Goal: Task Accomplishment & Management: Manage account settings

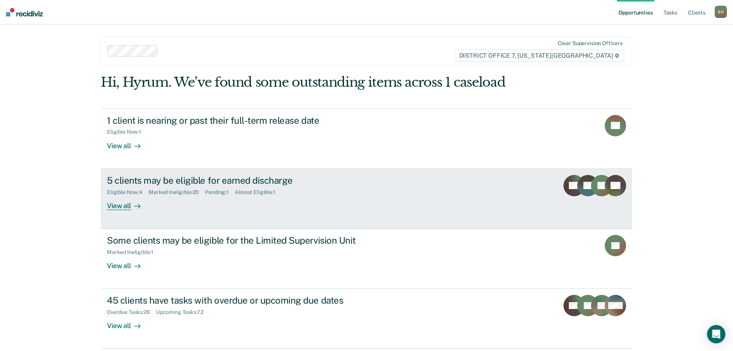
click at [303, 207] on div "5 clients may be eligible for earned discharge Eligible Now : 4 Marked Ineligib…" at bounding box center [250, 192] width 287 height 35
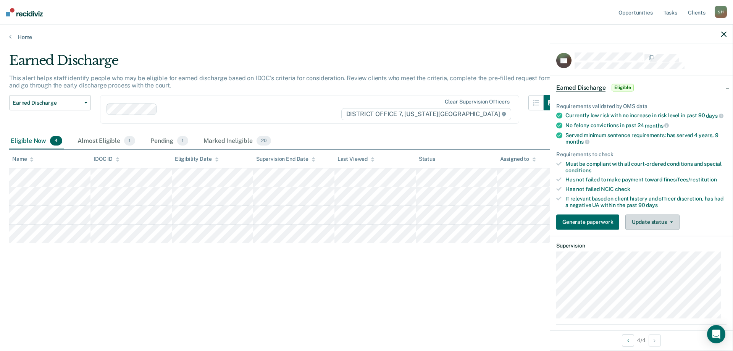
click at [646, 228] on button "Update status" at bounding box center [653, 221] width 54 height 15
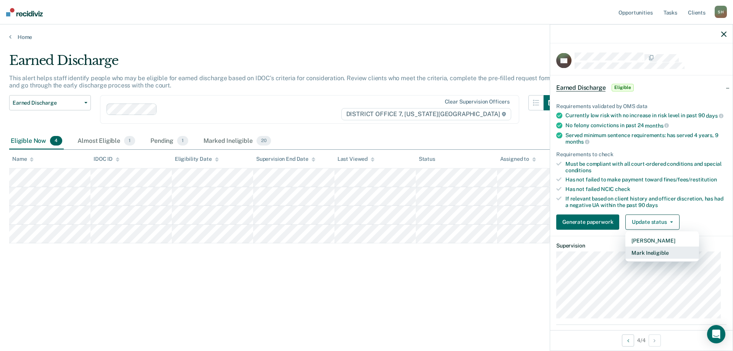
click at [657, 257] on button "Mark Ineligible" at bounding box center [663, 252] width 74 height 12
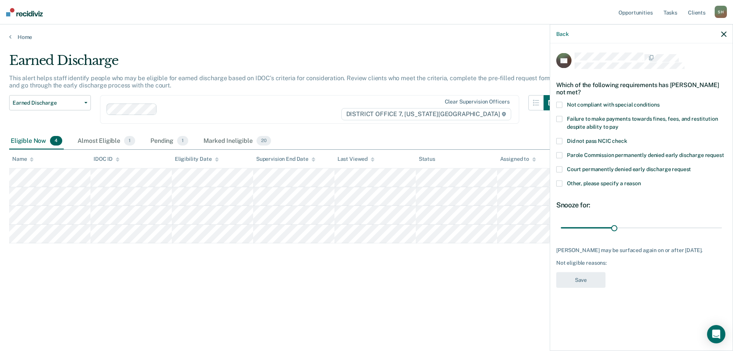
click at [586, 105] on span "Not compliant with special conditions" at bounding box center [613, 105] width 93 height 6
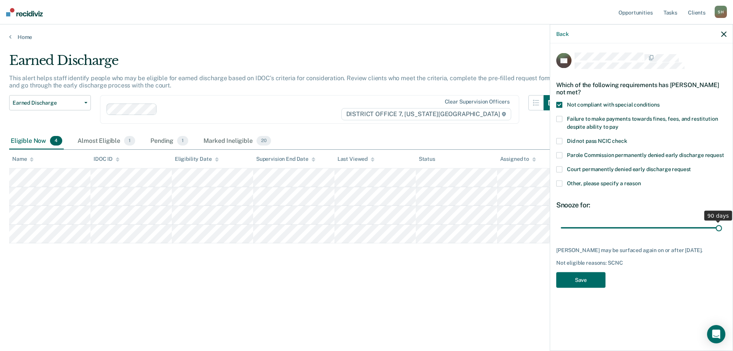
drag, startPoint x: 615, startPoint y: 228, endPoint x: 730, endPoint y: 226, distance: 114.6
type input "90"
click at [722, 226] on input "range" at bounding box center [641, 227] width 161 height 13
click at [605, 279] on button "Save" at bounding box center [581, 280] width 49 height 16
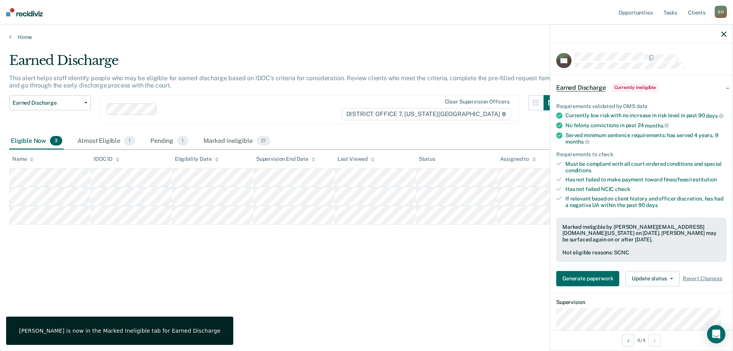
click at [717, 37] on div at bounding box center [642, 33] width 183 height 19
click at [724, 34] on icon "button" at bounding box center [724, 33] width 5 height 5
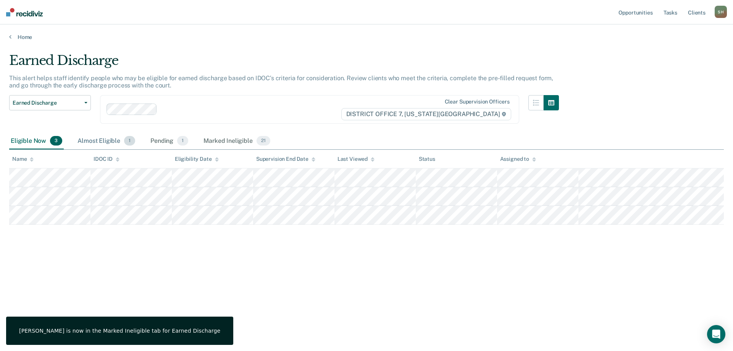
click at [100, 143] on div "Almost Eligible 1" at bounding box center [106, 141] width 61 height 17
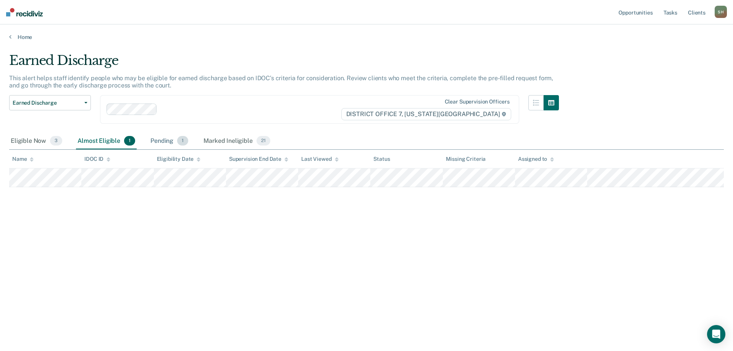
click at [155, 143] on div "Pending 1" at bounding box center [169, 141] width 41 height 17
click at [227, 139] on div "Marked Ineligible 21" at bounding box center [237, 141] width 70 height 17
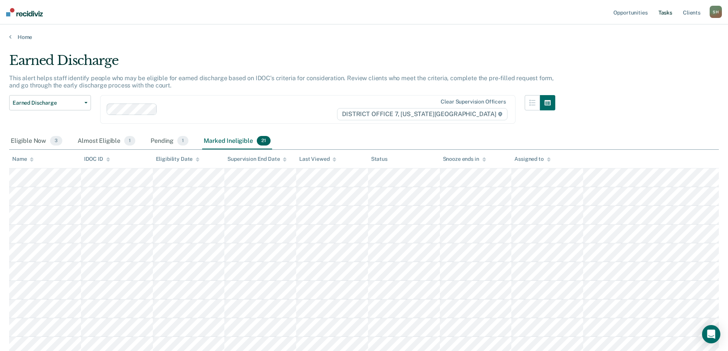
click at [663, 13] on link "Tasks" at bounding box center [665, 12] width 17 height 24
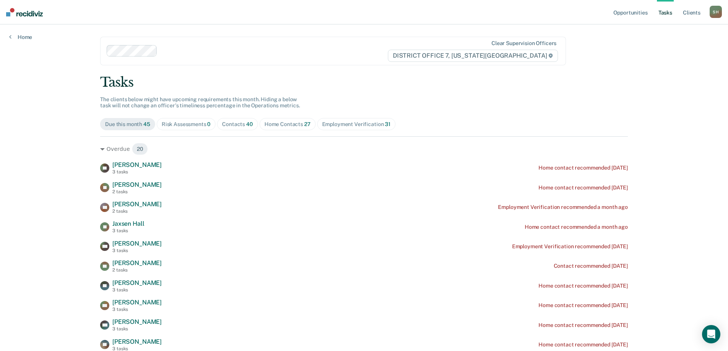
click at [194, 129] on span "Risk Assessments 0" at bounding box center [186, 124] width 59 height 12
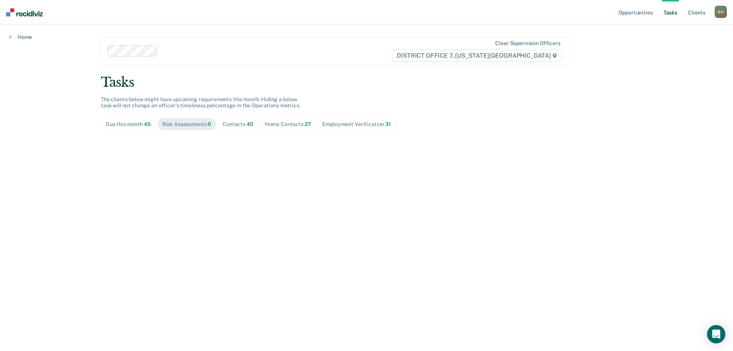
click at [246, 130] on span "Contacts 40" at bounding box center [238, 124] width 41 height 12
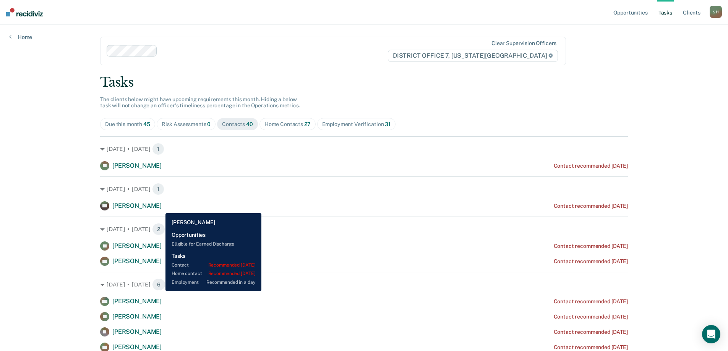
click at [160, 207] on span "[PERSON_NAME]" at bounding box center [136, 205] width 49 height 7
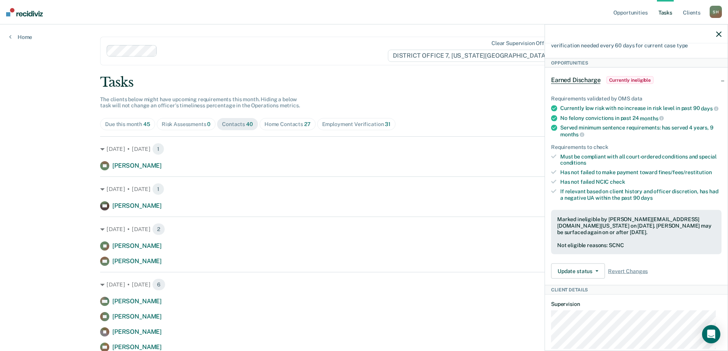
scroll to position [255, 0]
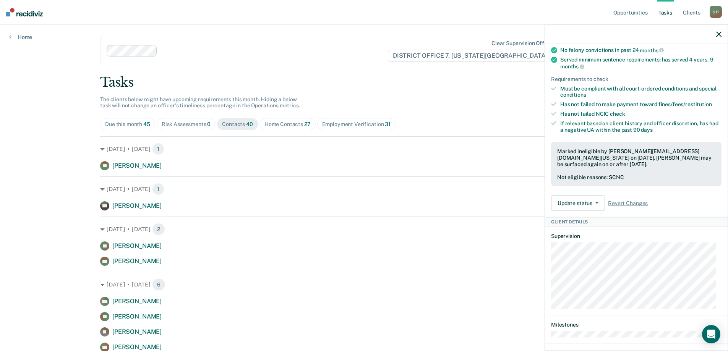
click at [720, 32] on icon "button" at bounding box center [718, 33] width 5 height 5
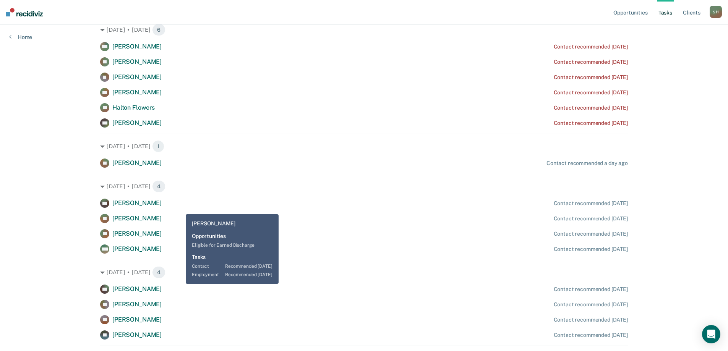
scroll to position [446, 0]
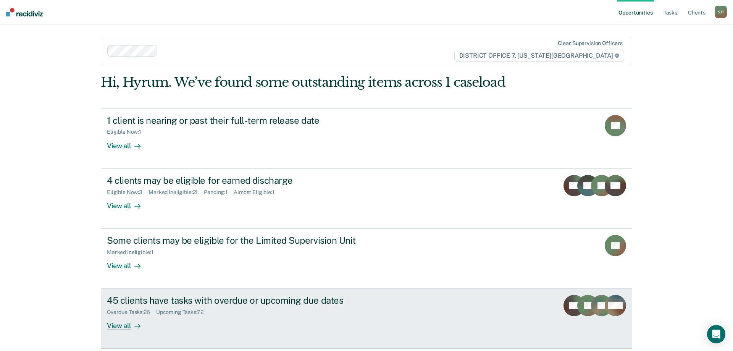
click at [326, 319] on div "45 clients have tasks with overdue or upcoming due dates Overdue Tasks : 26 Upc…" at bounding box center [250, 312] width 287 height 35
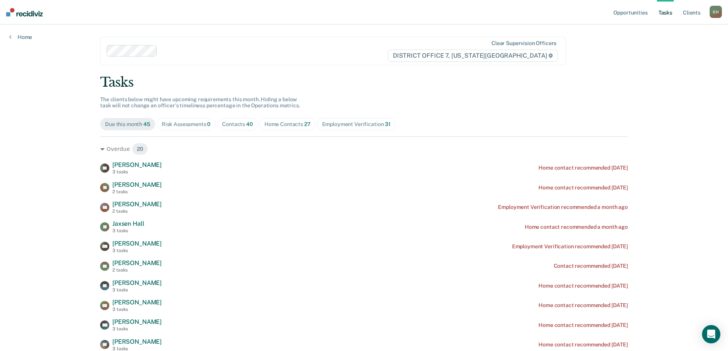
click at [236, 122] on div "Contacts 40" at bounding box center [237, 124] width 31 height 6
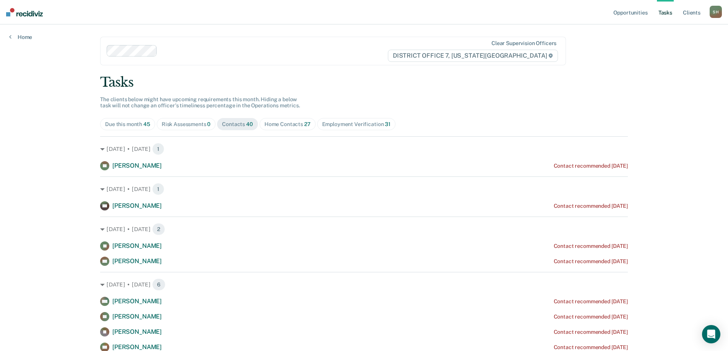
click at [293, 123] on div "Home Contacts 27" at bounding box center [287, 124] width 46 height 6
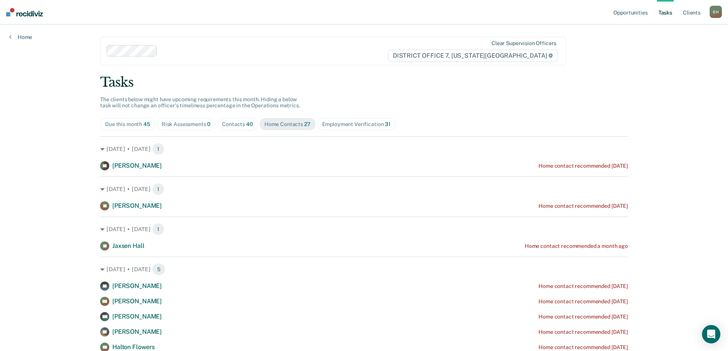
click at [225, 128] on span "Contacts 40" at bounding box center [237, 124] width 41 height 12
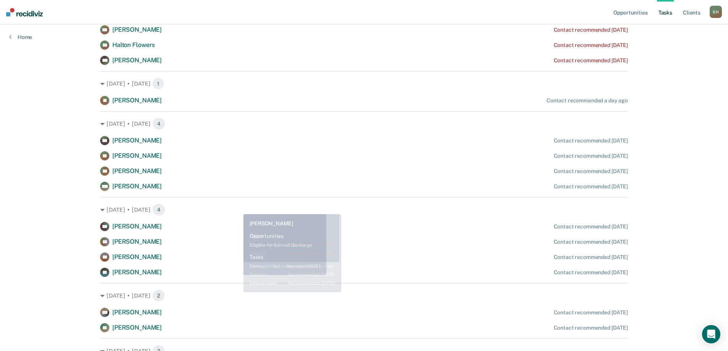
scroll to position [318, 0]
